Goal: Task Accomplishment & Management: Use online tool/utility

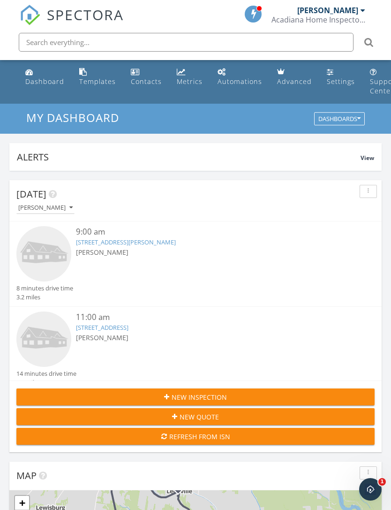
click at [111, 238] on link "1301 Saint John 205, Lafayette, LA 70506" at bounding box center [126, 242] width 100 height 8
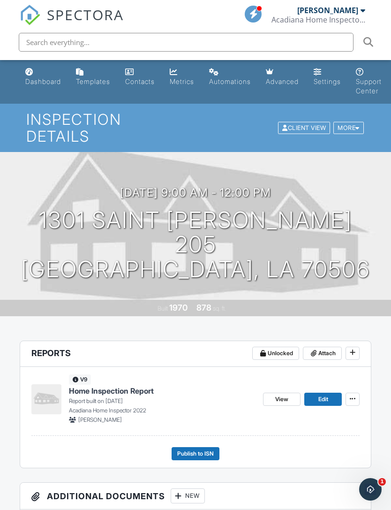
click at [319, 393] on link "Edit" at bounding box center [324, 399] width 38 height 13
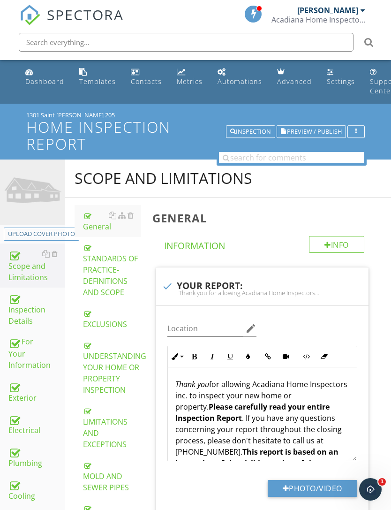
click at [49, 228] on button "Upload cover photo" at bounding box center [42, 234] width 76 height 13
type input "C:\fakepath\IMG_0994.jpeg"
